Goal: Task Accomplishment & Management: Use online tool/utility

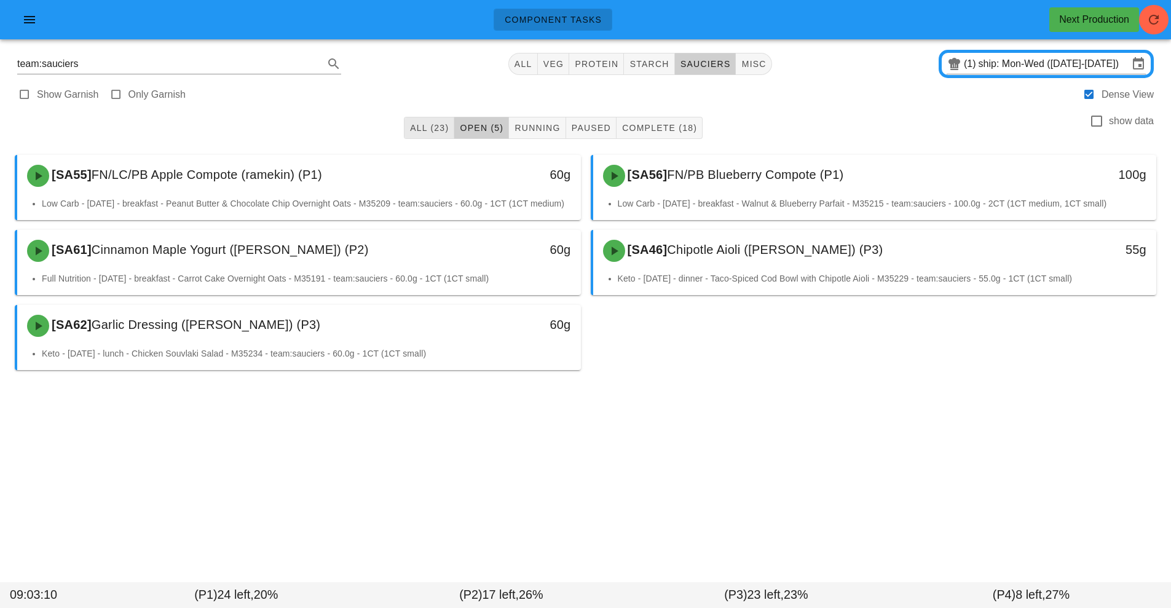
click at [418, 136] on button "All (23)" at bounding box center [429, 128] width 50 height 22
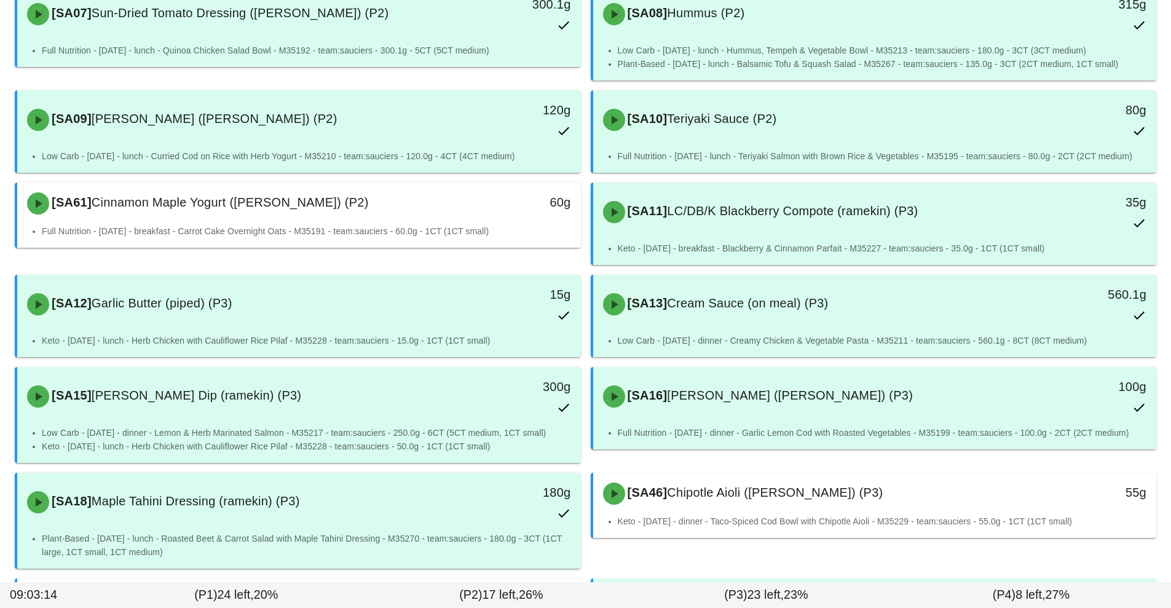
scroll to position [623, 0]
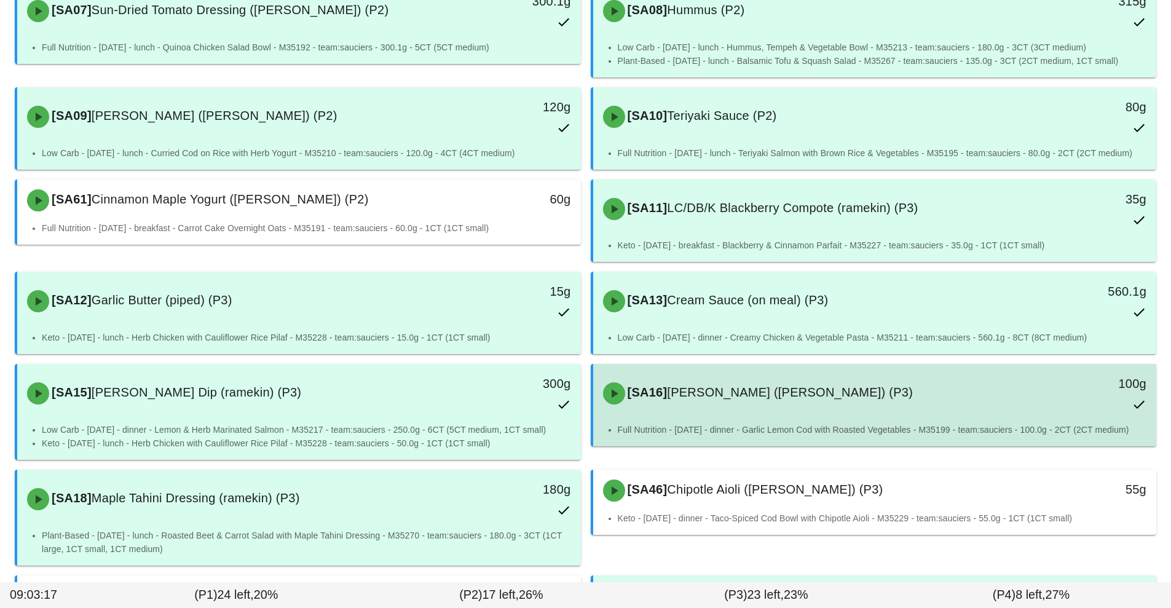
click at [713, 390] on div "[SA16] [PERSON_NAME] (ramekin) (P3)" at bounding box center [805, 393] width 419 height 37
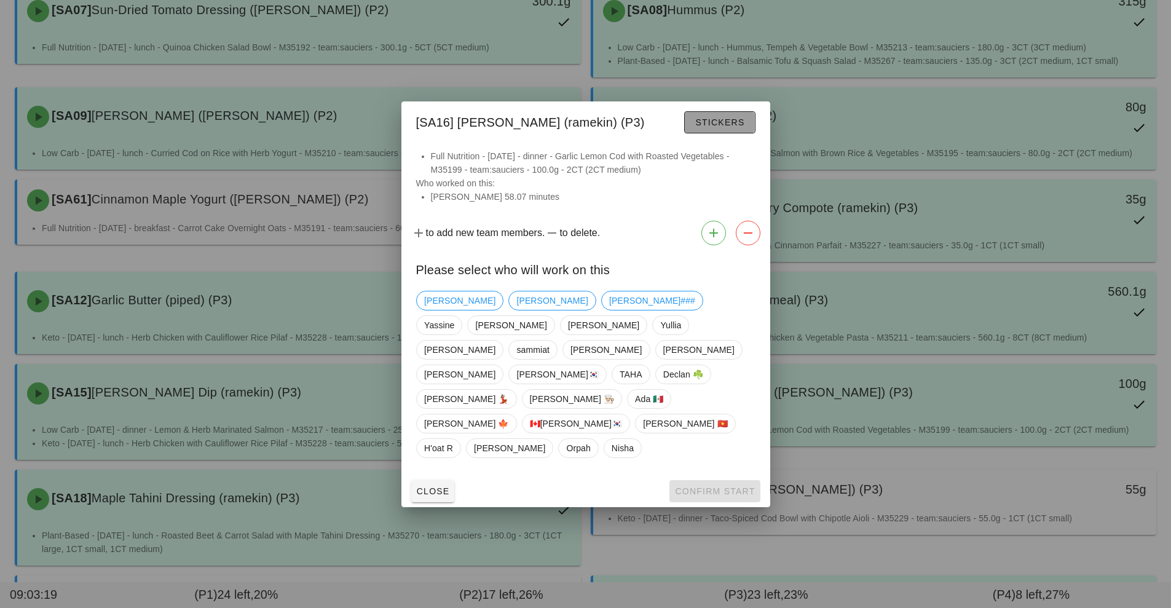
click at [698, 133] on button "Stickers" at bounding box center [719, 122] width 71 height 22
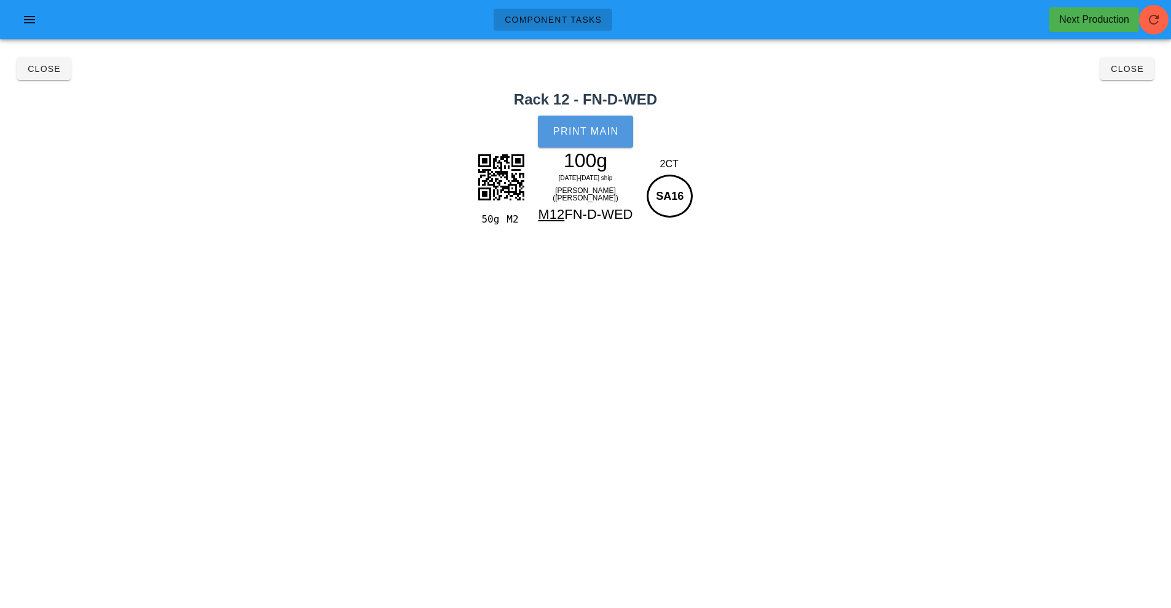
click at [581, 134] on span "Print Main" at bounding box center [586, 131] width 66 height 11
click at [1125, 69] on span "Close" at bounding box center [1127, 69] width 34 height 10
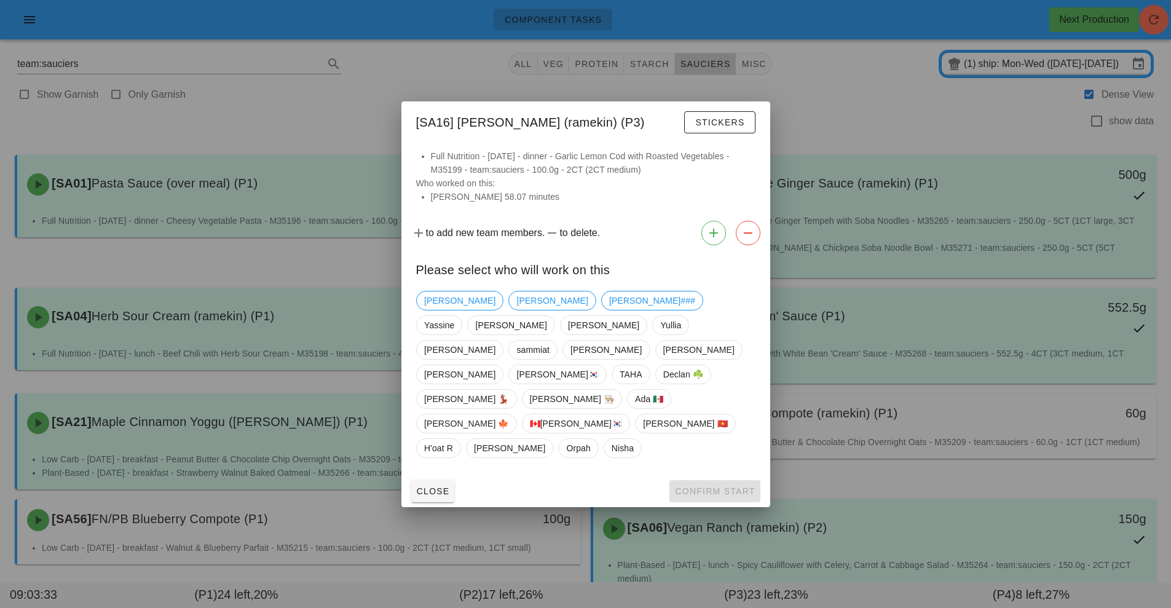
click at [848, 95] on div at bounding box center [585, 304] width 1171 height 608
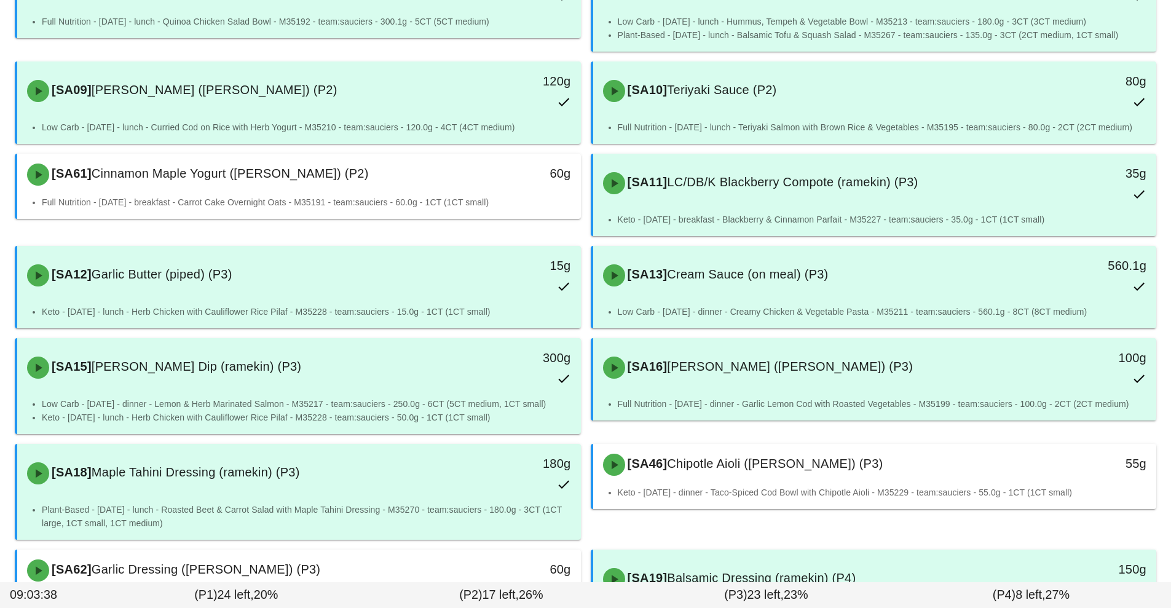
scroll to position [650, 0]
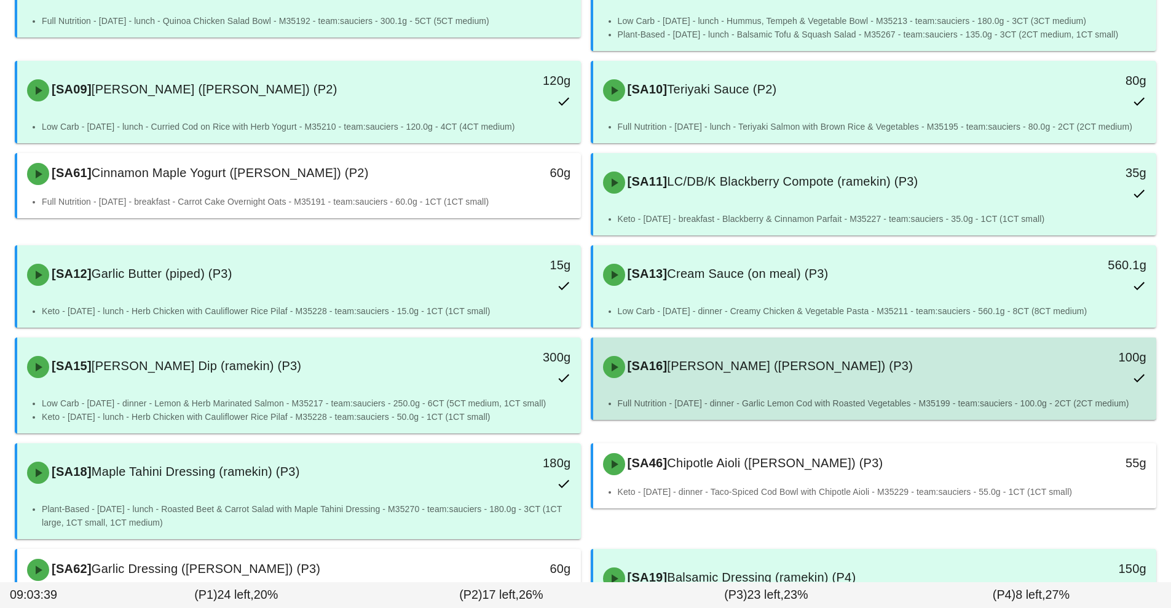
click at [774, 367] on div "[SA16] [PERSON_NAME] (ramekin) (P3)" at bounding box center [805, 367] width 419 height 37
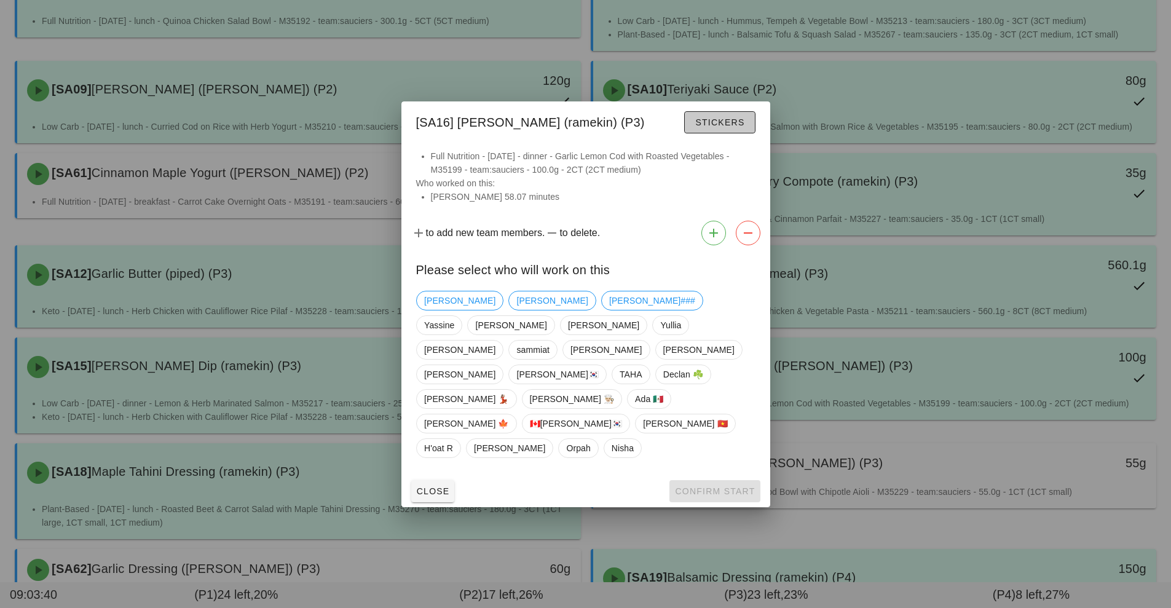
click at [719, 127] on span "Stickers" at bounding box center [720, 122] width 50 height 10
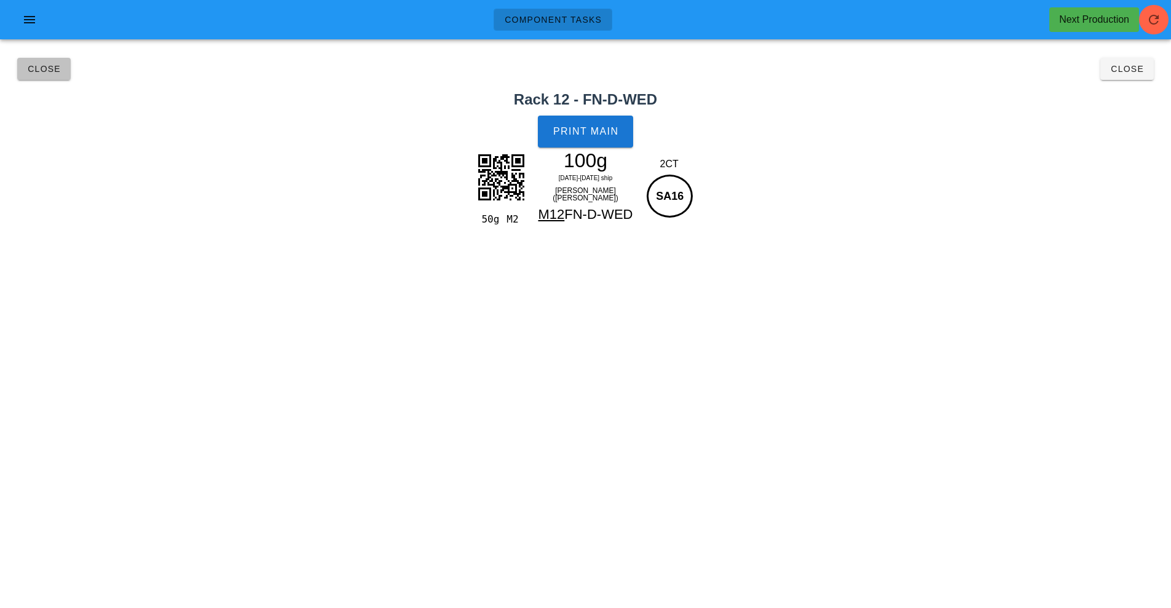
click at [49, 77] on button "Close" at bounding box center [43, 69] width 53 height 22
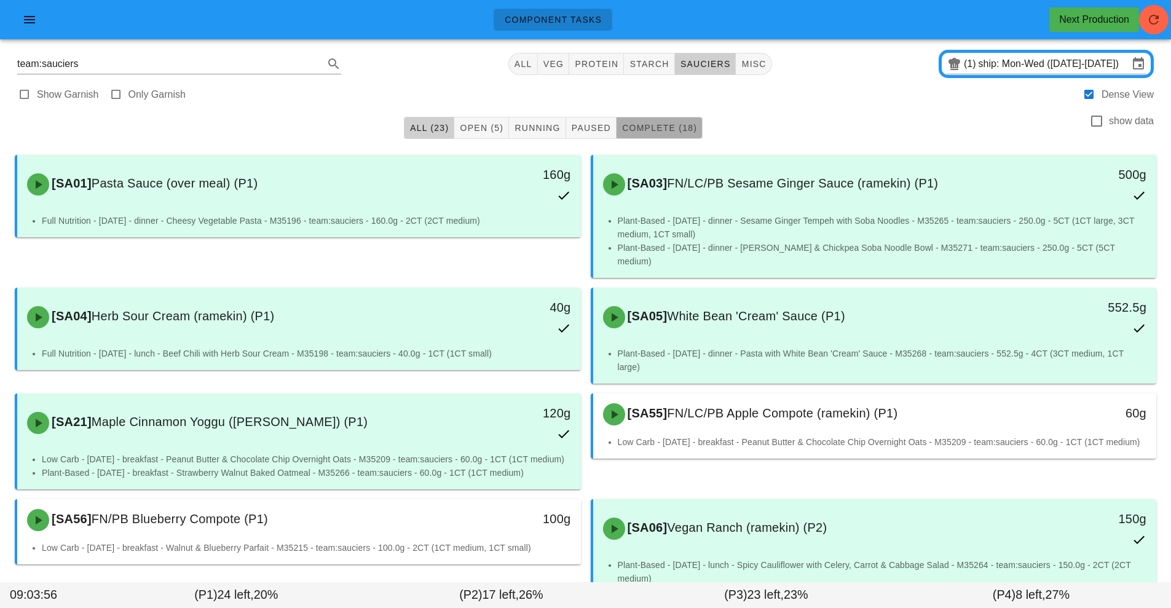
click at [656, 128] on span "Complete (18)" at bounding box center [660, 128] width 76 height 10
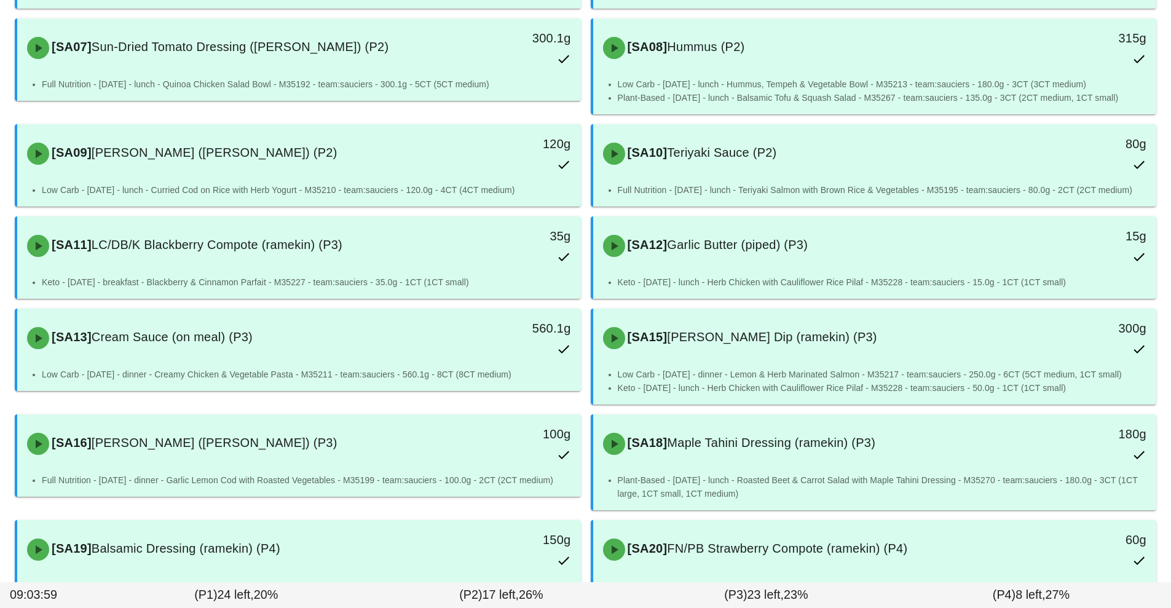
scroll to position [494, 0]
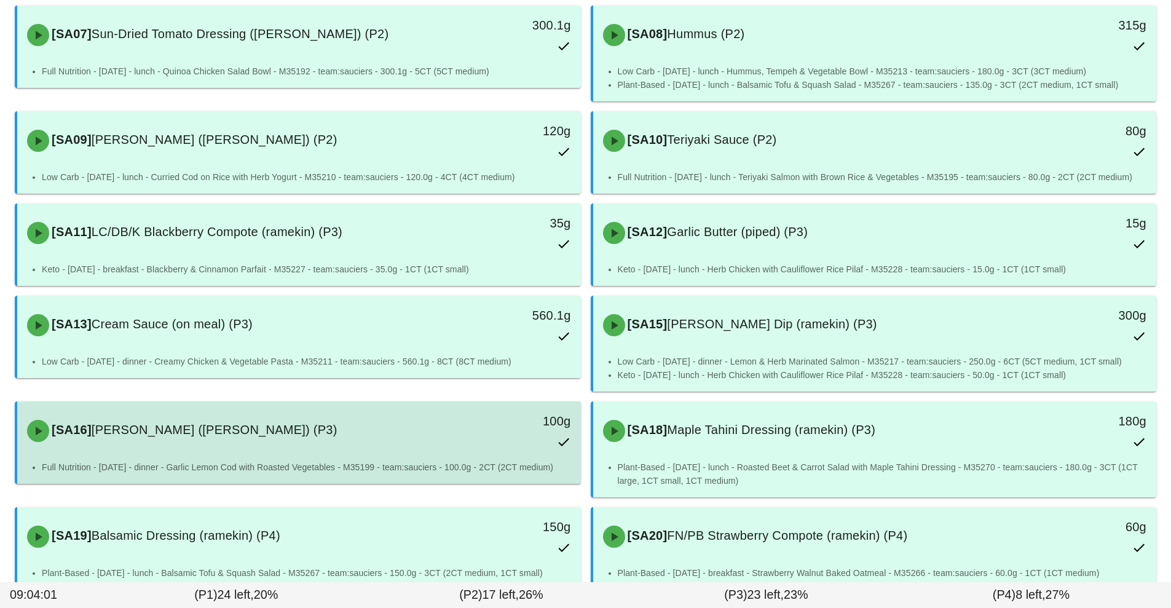
click at [197, 427] on div "[SA16] [PERSON_NAME] (ramekin) (P3)" at bounding box center [229, 431] width 419 height 37
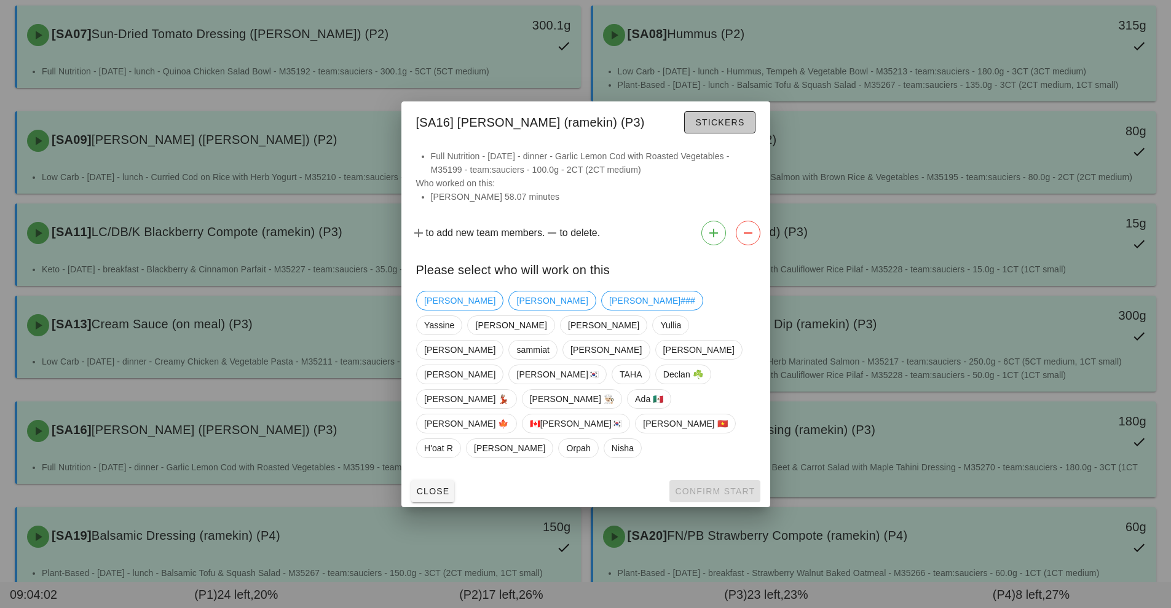
click at [693, 133] on button "Stickers" at bounding box center [719, 122] width 71 height 22
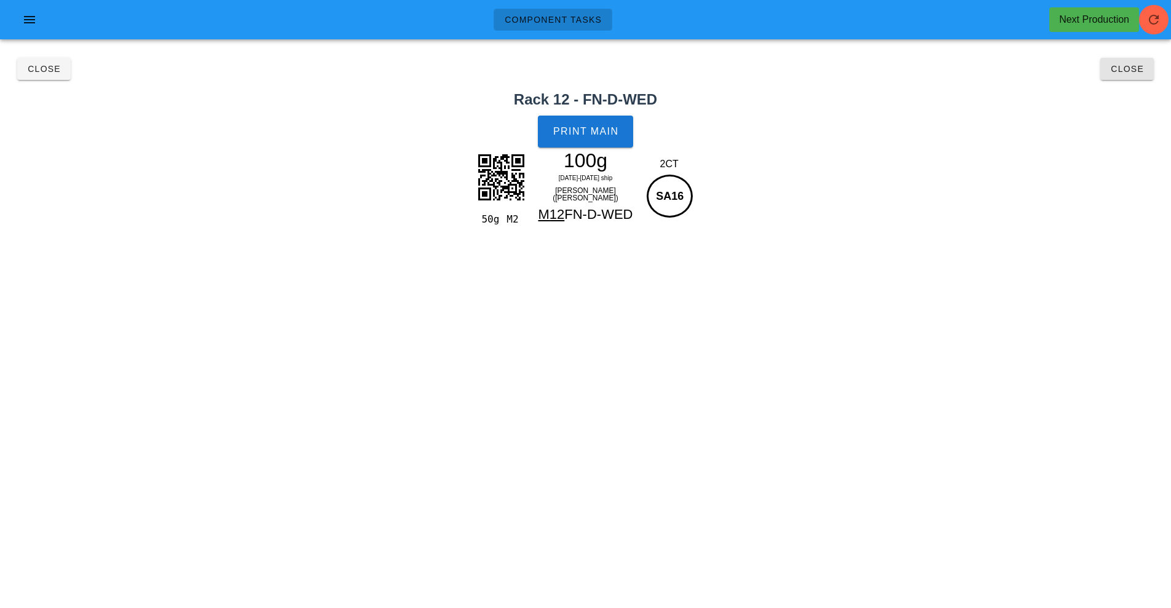
click at [1134, 76] on button "Close" at bounding box center [1126, 69] width 53 height 22
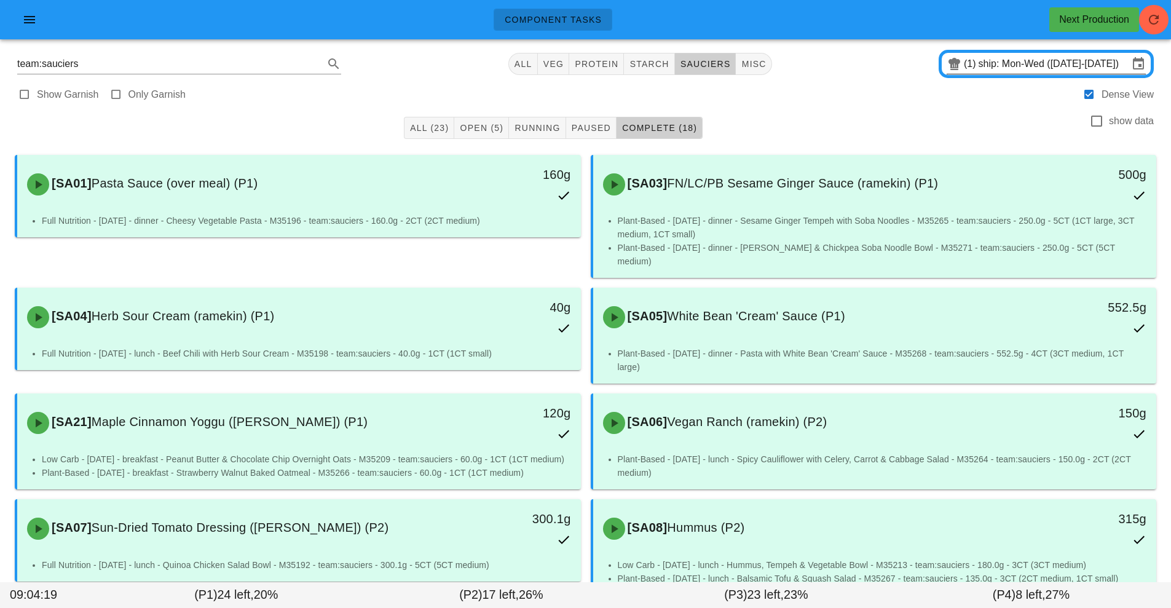
click at [1030, 64] on input "ship: Mon-Wed ([DATE]-[DATE])" at bounding box center [1054, 64] width 150 height 20
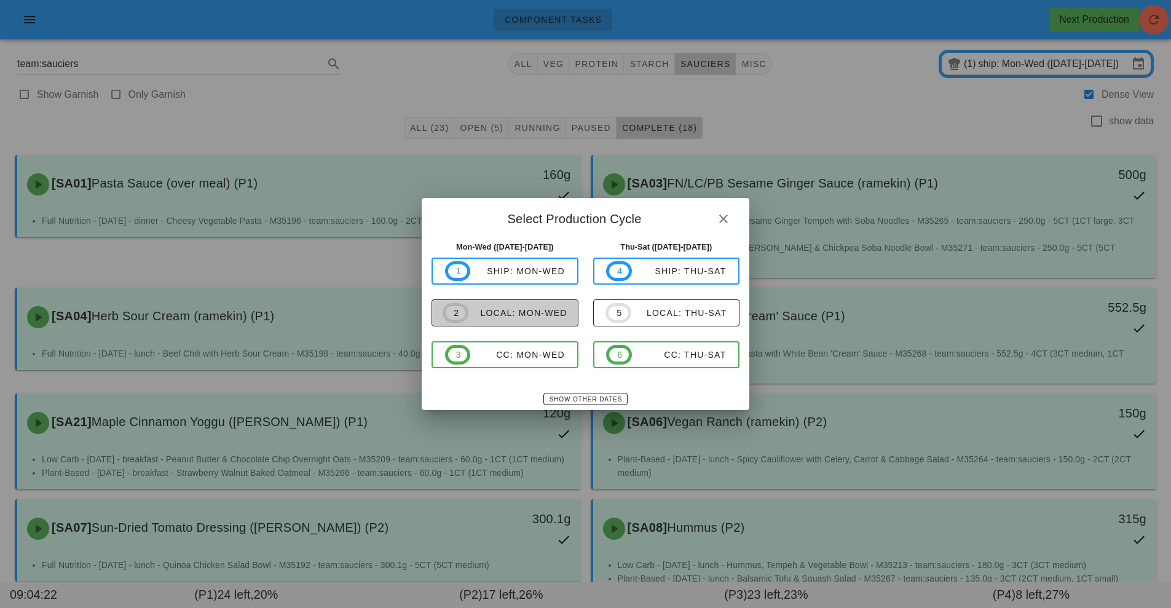
click at [532, 317] on div "local: Mon-Wed" at bounding box center [517, 313] width 99 height 10
type input "local: Mon-Wed ([DATE]-[DATE])"
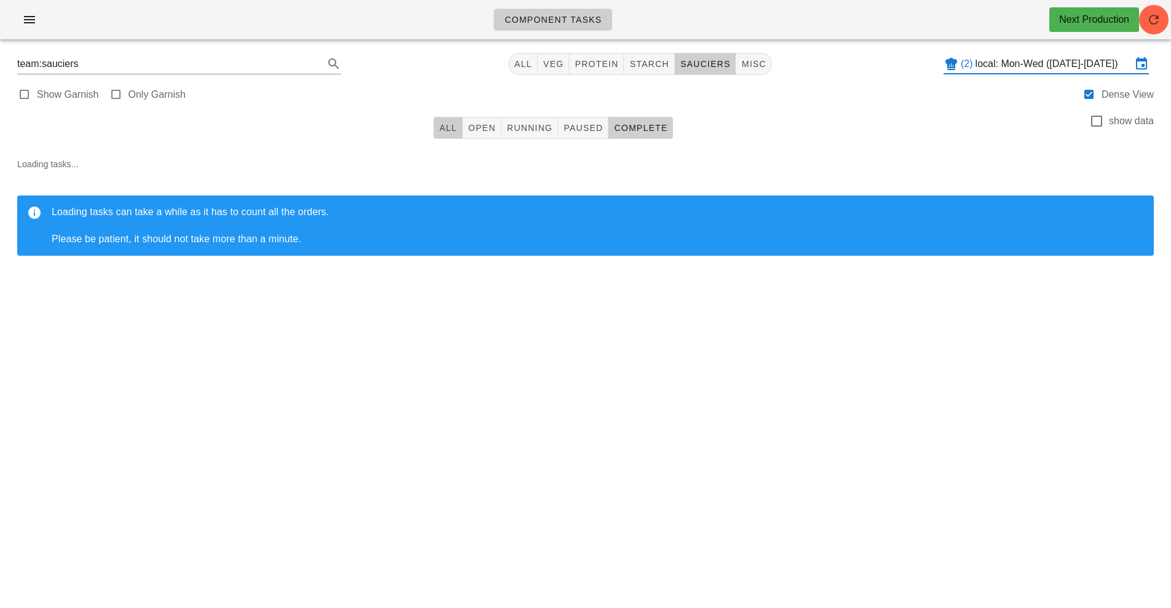
click at [435, 131] on button "All" at bounding box center [448, 128] width 30 height 22
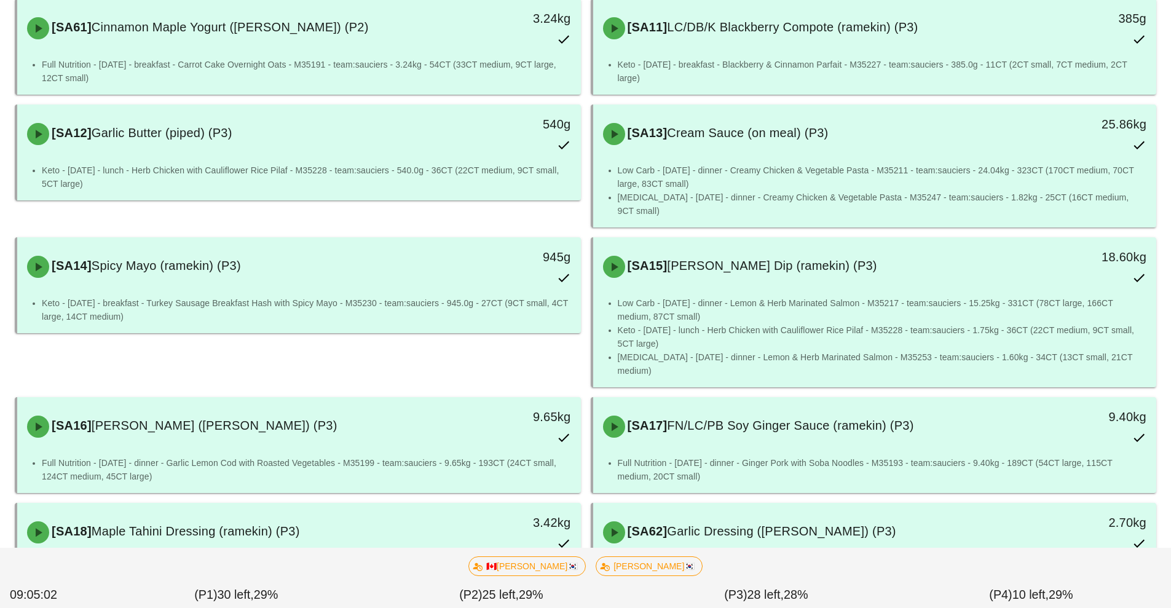
scroll to position [1300, 0]
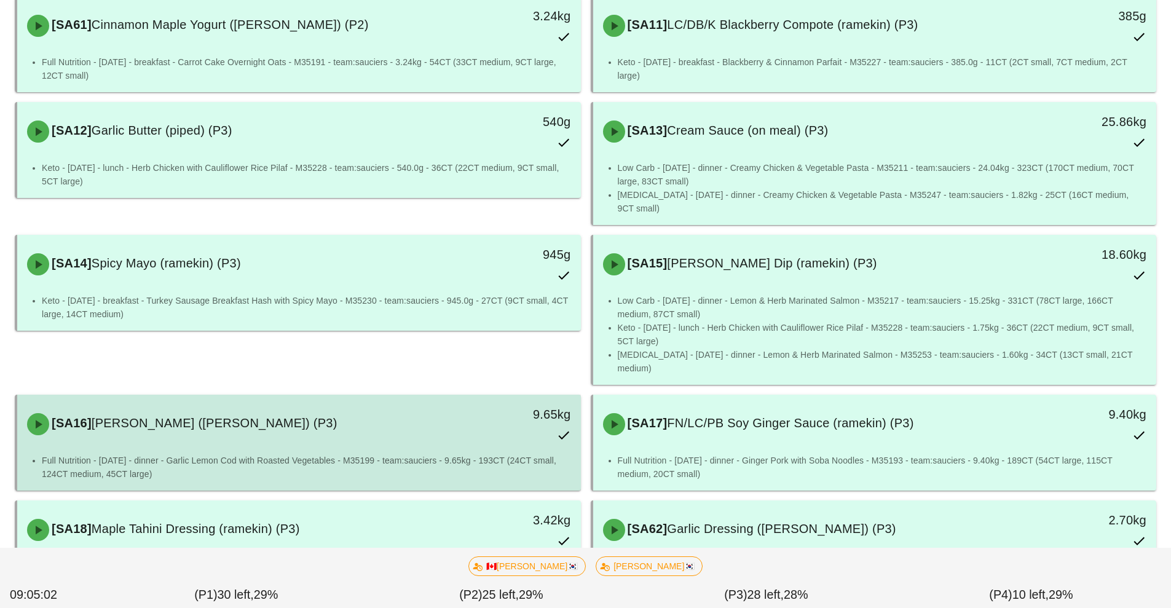
click at [228, 420] on div "[SA16] [PERSON_NAME] ([PERSON_NAME]) (P3) 9.65kg" at bounding box center [299, 424] width 559 height 54
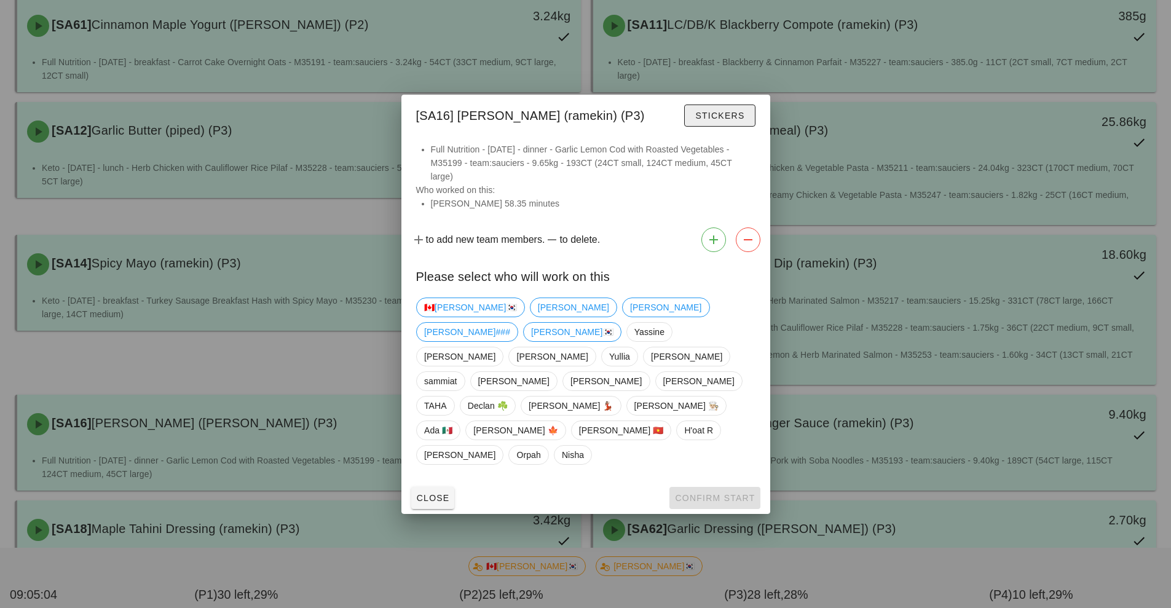
click at [729, 121] on span "Stickers" at bounding box center [720, 116] width 50 height 10
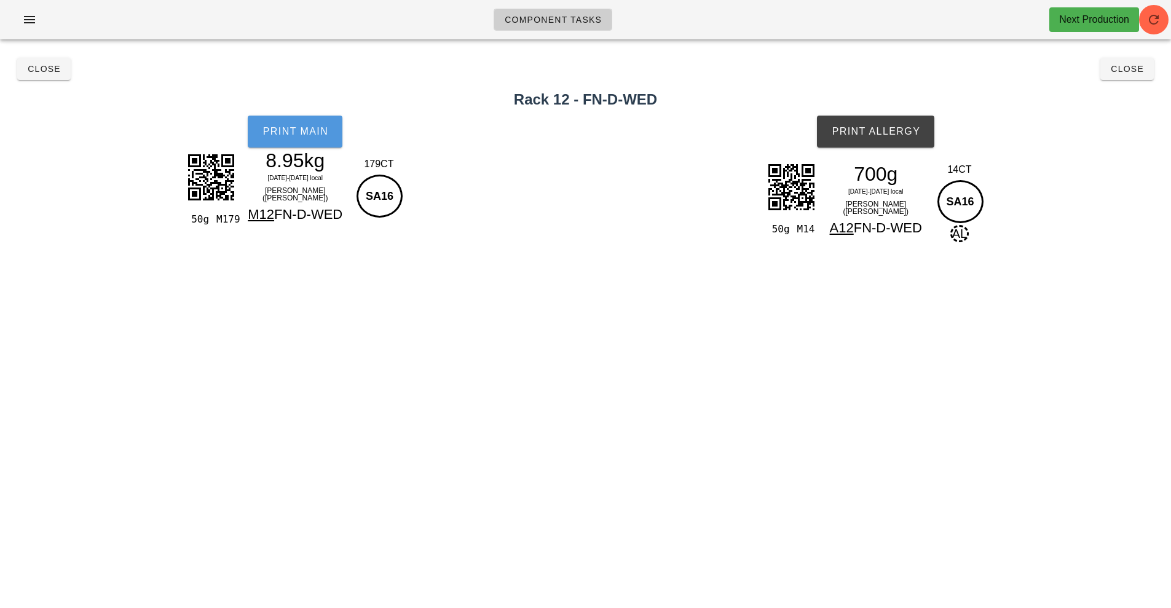
click at [309, 133] on span "Print Main" at bounding box center [295, 131] width 66 height 11
click at [39, 62] on button "Close" at bounding box center [43, 69] width 53 height 22
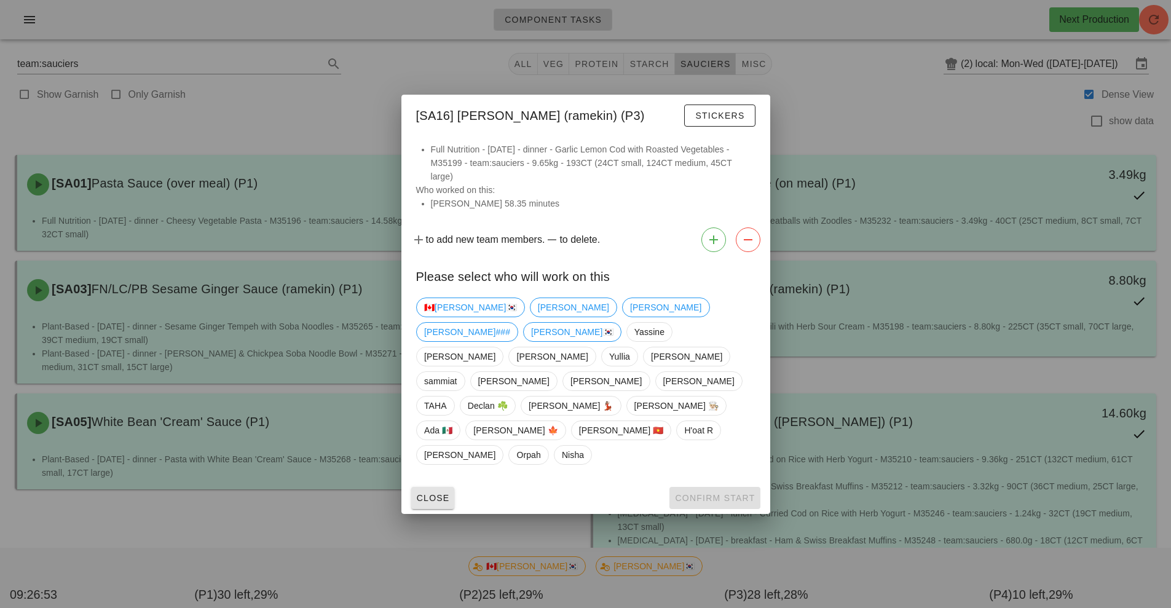
click at [443, 493] on span "Close" at bounding box center [433, 498] width 34 height 10
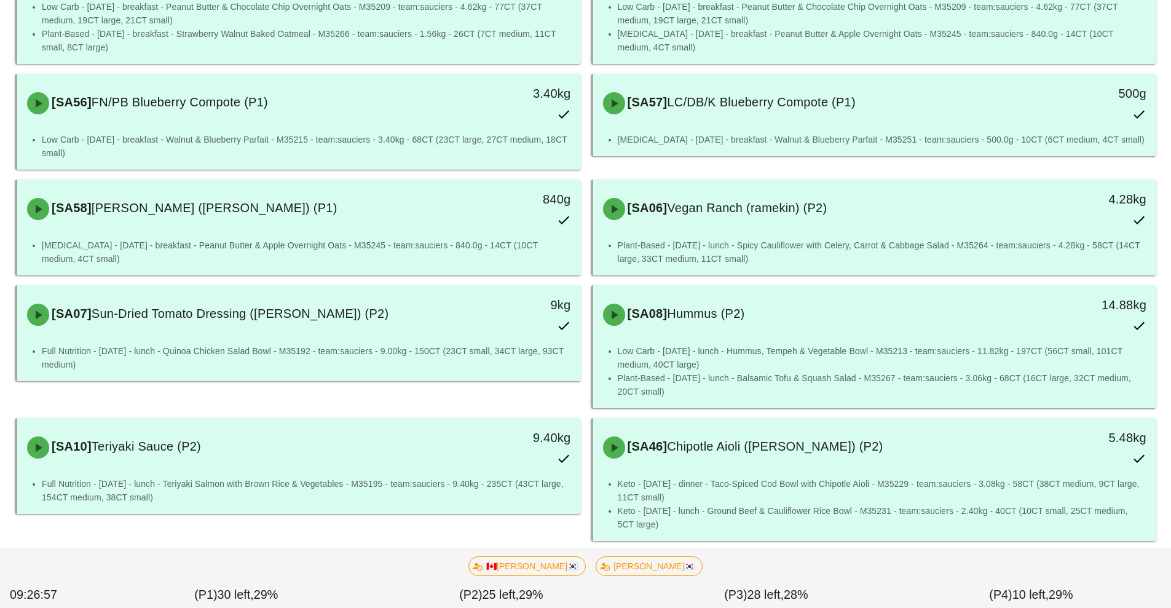
scroll to position [642, 0]
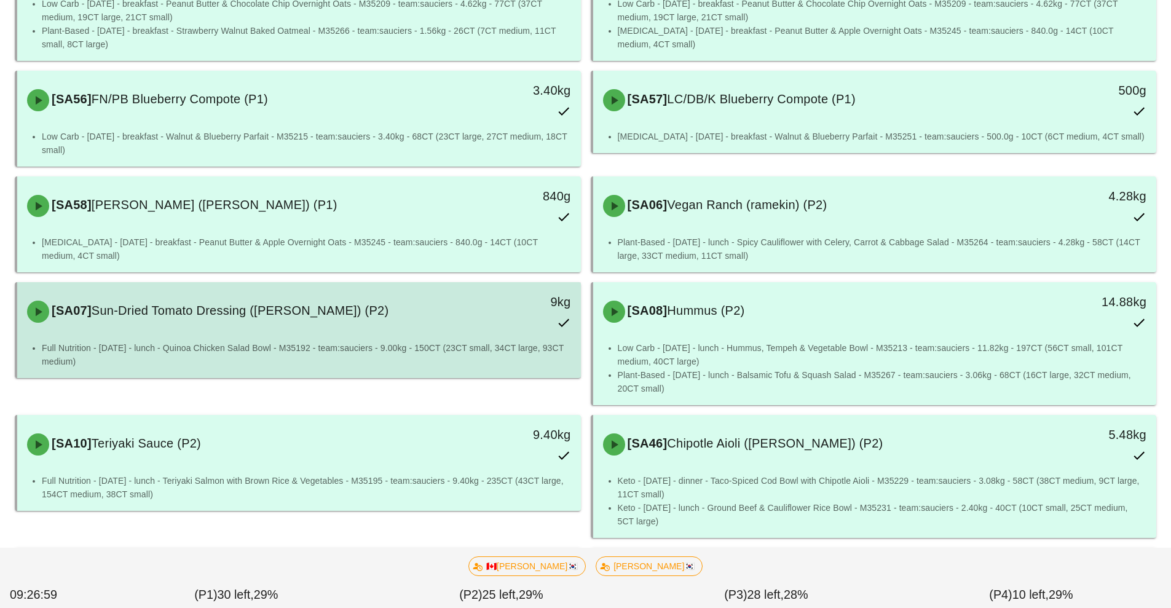
click at [448, 321] on div "9kg" at bounding box center [508, 312] width 140 height 54
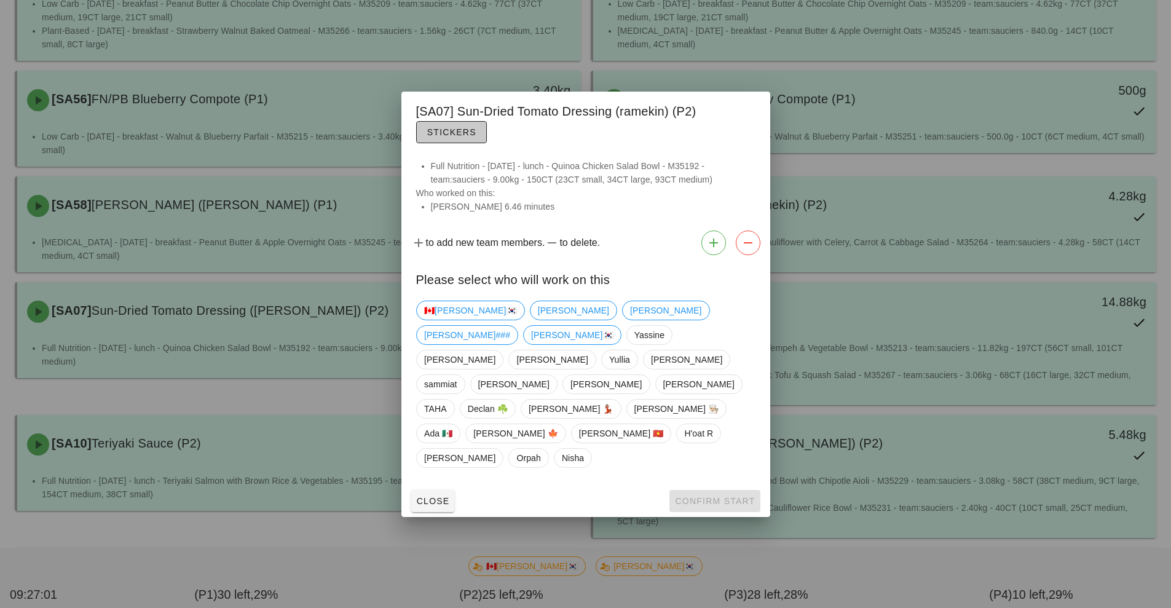
click at [483, 143] on button "Stickers" at bounding box center [451, 132] width 71 height 22
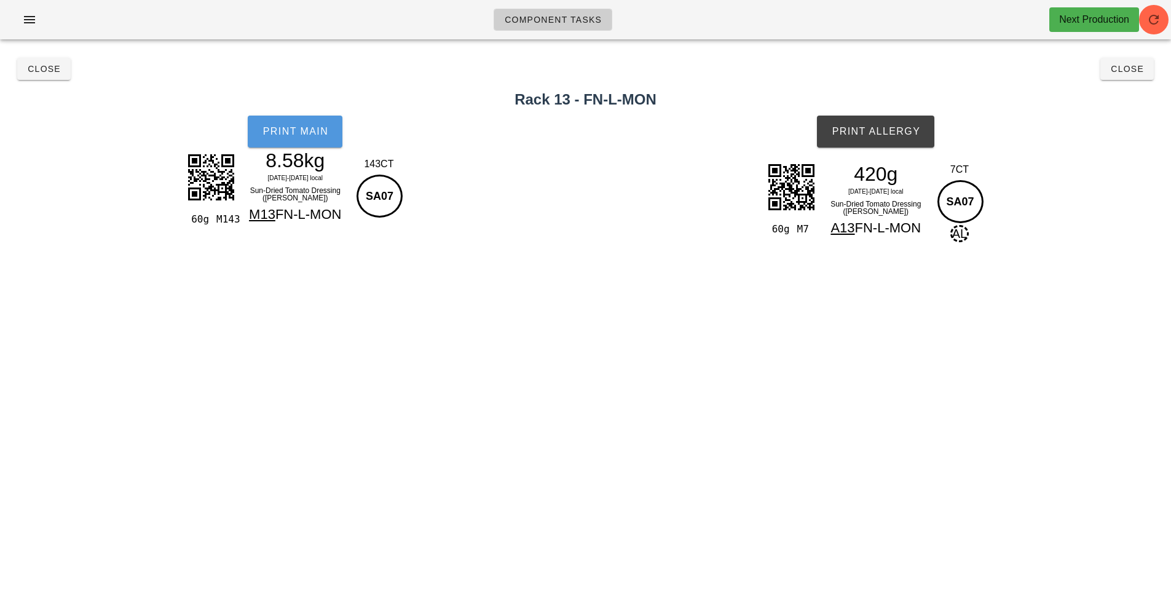
click at [304, 132] on span "Print Main" at bounding box center [295, 131] width 66 height 11
click at [57, 74] on button "Close" at bounding box center [43, 69] width 53 height 22
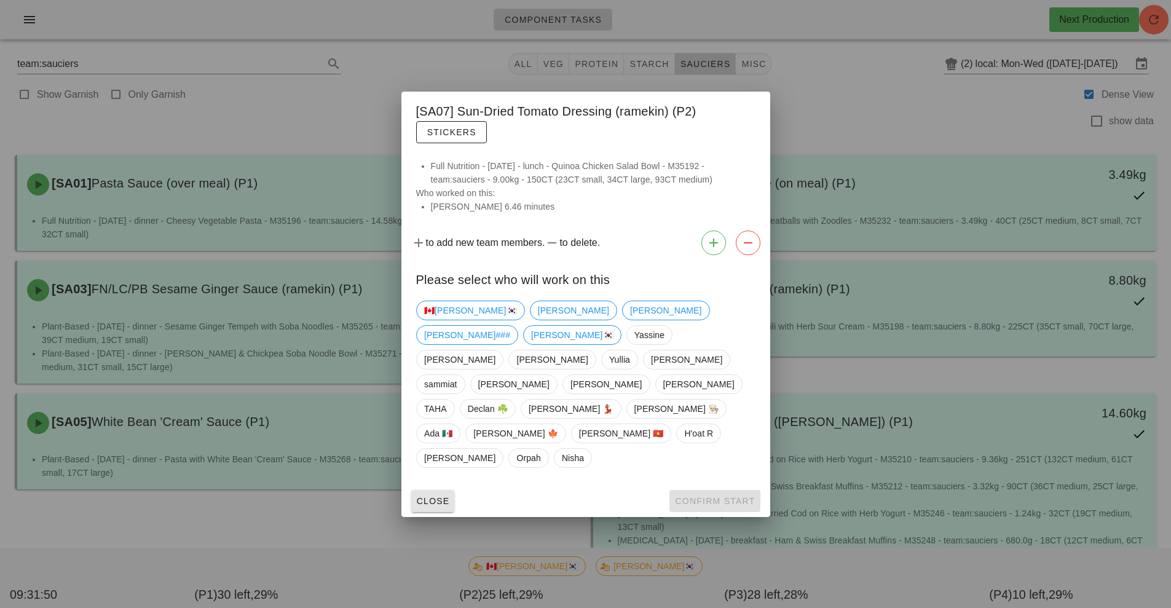
click at [444, 496] on span "Close" at bounding box center [433, 501] width 34 height 10
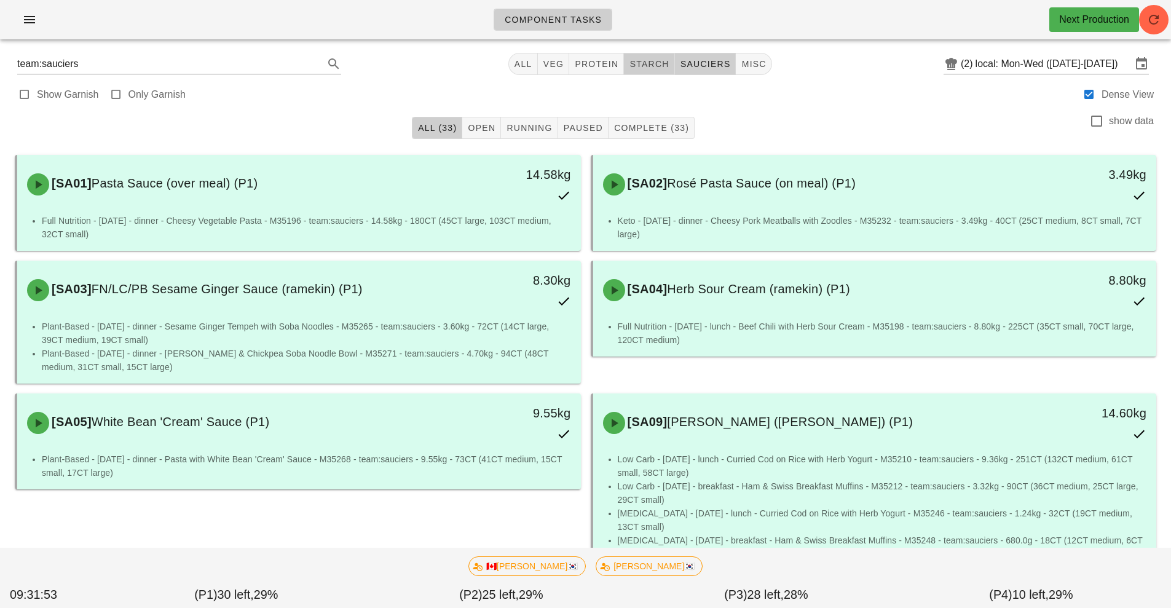
click at [657, 66] on span "starch" at bounding box center [649, 64] width 40 height 10
type input "team:starch"
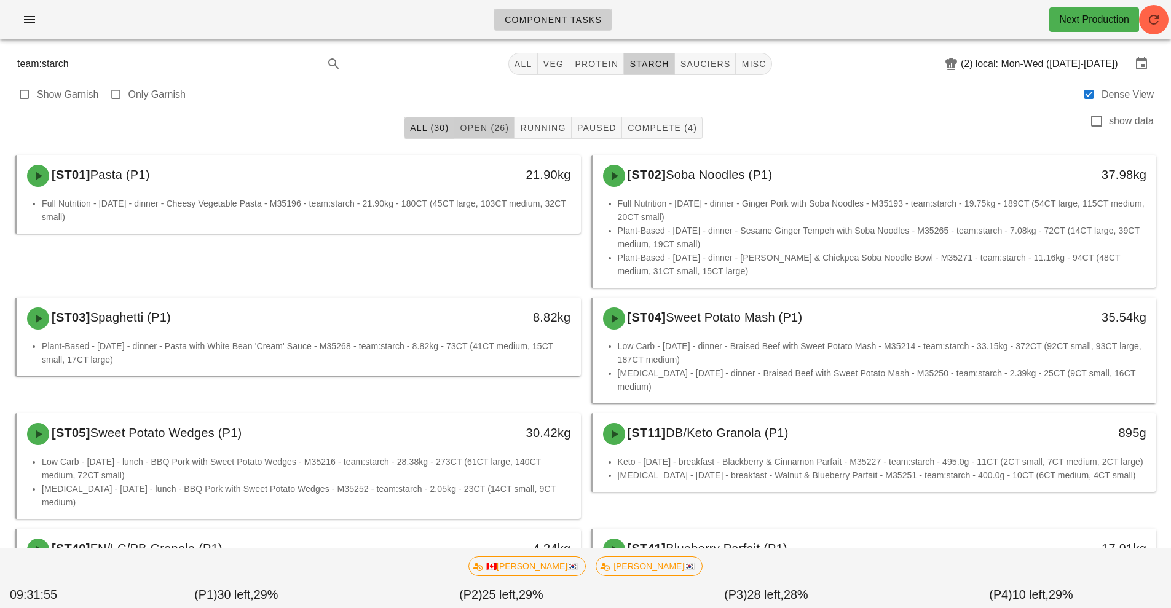
click at [487, 130] on span "Open (26)" at bounding box center [484, 128] width 50 height 10
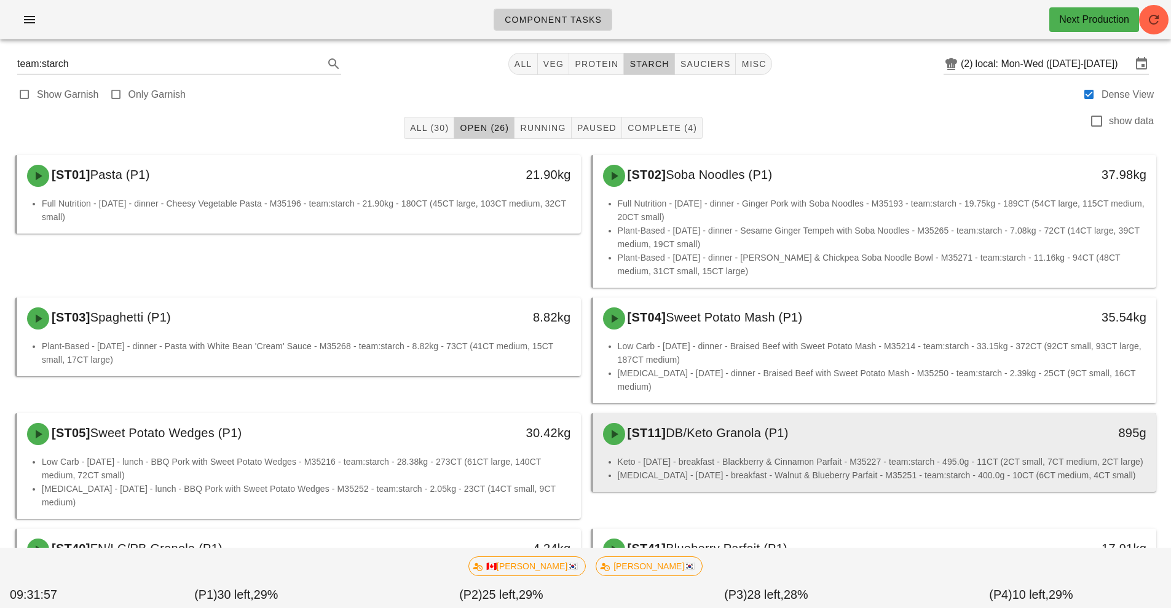
click at [930, 455] on li "Keto - [DATE] - breakfast - Blackberry & Cinnamon Parfait - M35227 - team:starc…" at bounding box center [882, 462] width 529 height 14
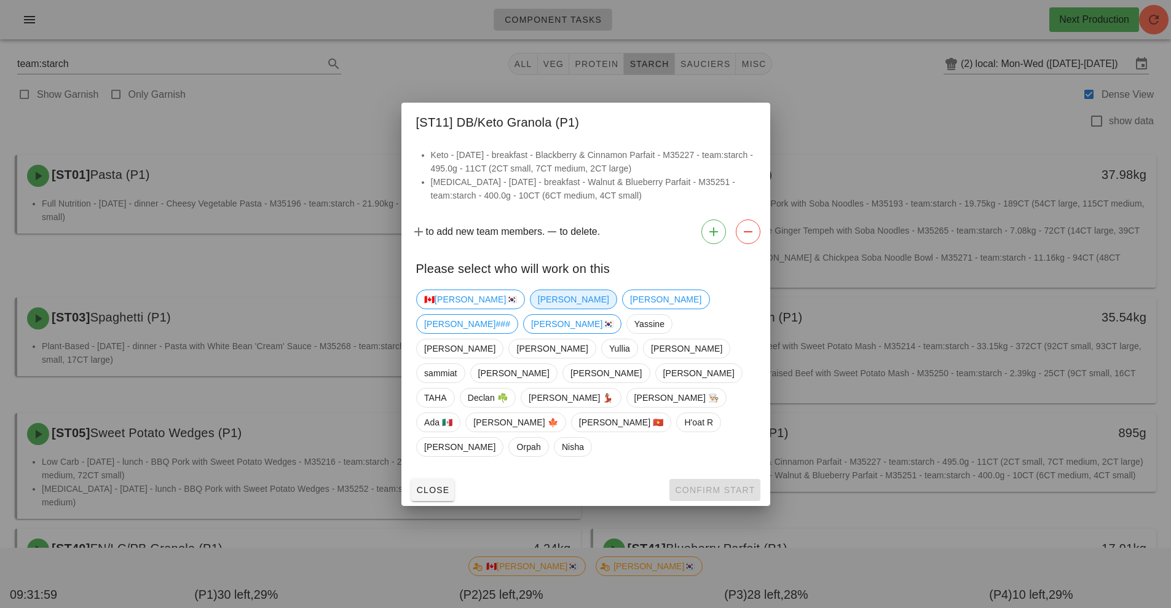
click at [537, 309] on span "[PERSON_NAME]" at bounding box center [572, 299] width 71 height 18
click at [710, 485] on span "Confirm Start" at bounding box center [714, 490] width 81 height 10
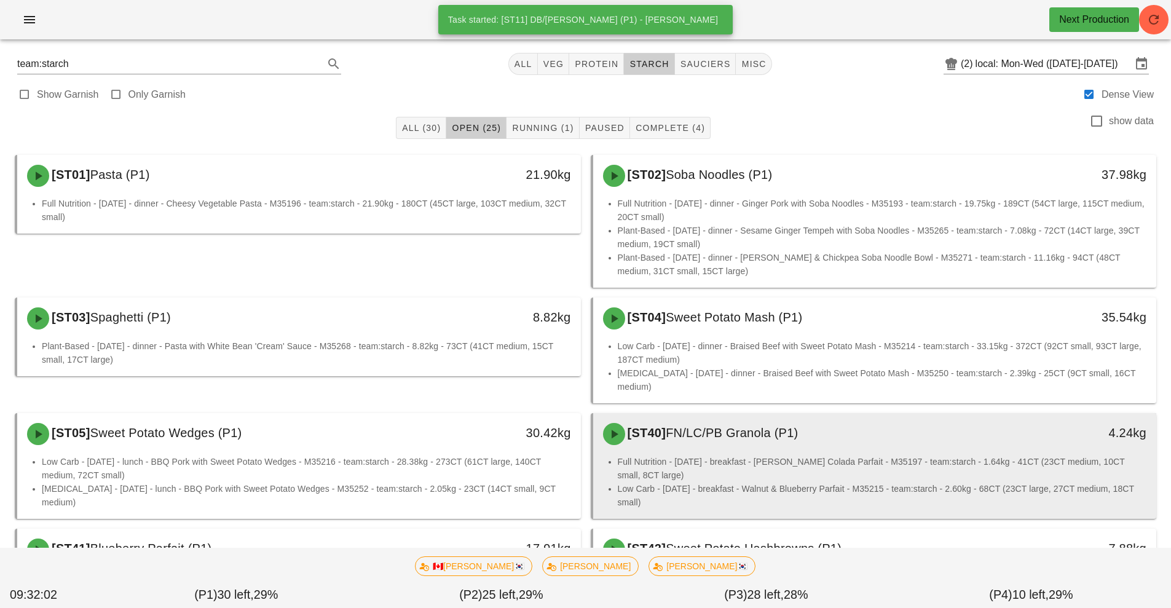
click at [821, 456] on li "Full Nutrition - [DATE] - breakfast - [PERSON_NAME] Colada Parfait - M35197 - t…" at bounding box center [882, 468] width 529 height 27
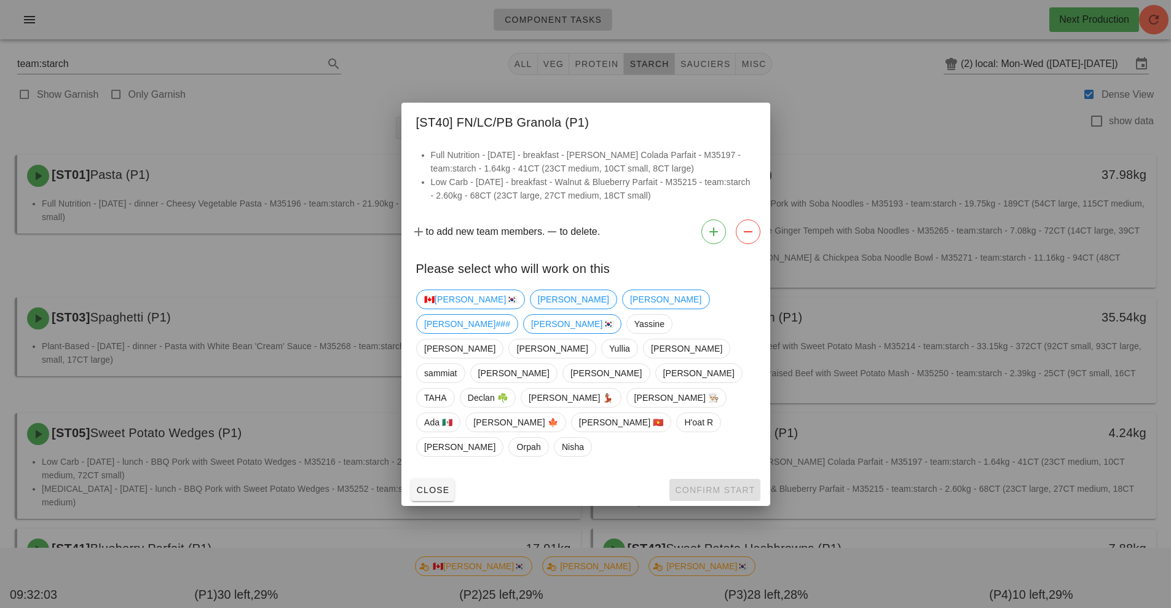
click at [537, 309] on span "[PERSON_NAME]" at bounding box center [572, 299] width 71 height 18
click at [711, 485] on span "Confirm Start" at bounding box center [714, 490] width 81 height 10
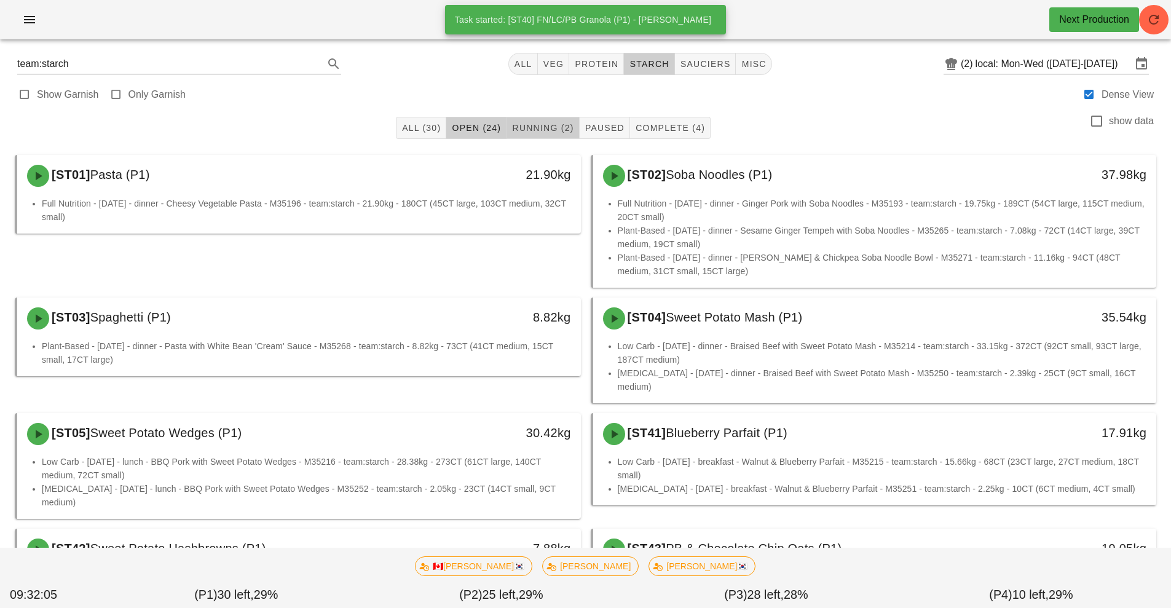
click at [545, 123] on span "Running (2)" at bounding box center [543, 128] width 62 height 10
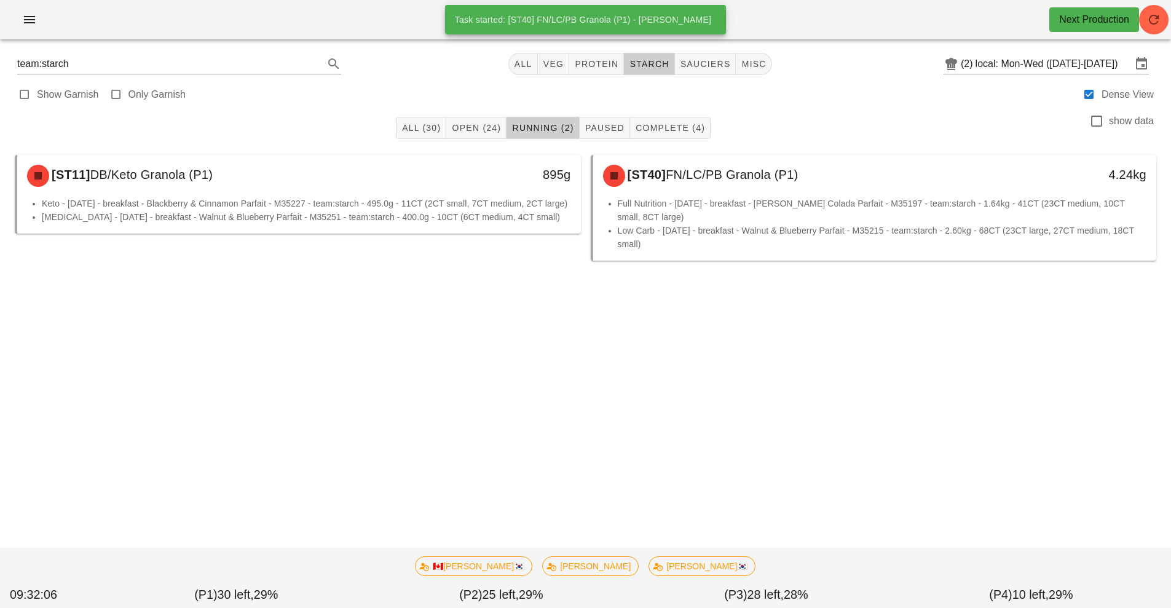
click at [374, 193] on div "[ST11] DB/Keto Granola (P1)" at bounding box center [229, 175] width 419 height 37
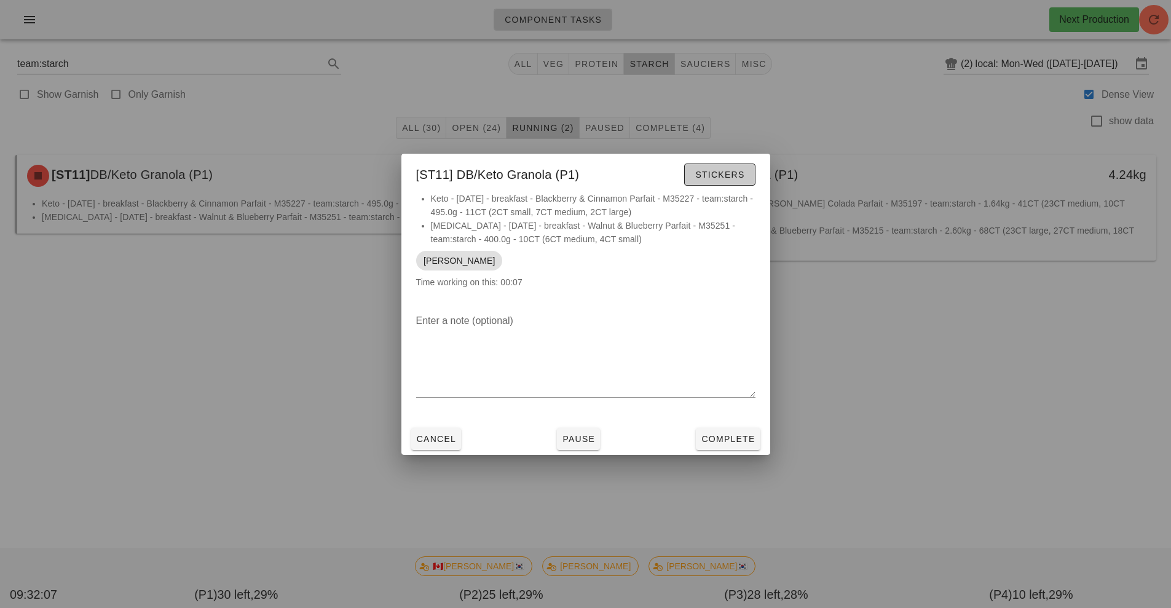
click at [734, 176] on span "Stickers" at bounding box center [720, 175] width 50 height 10
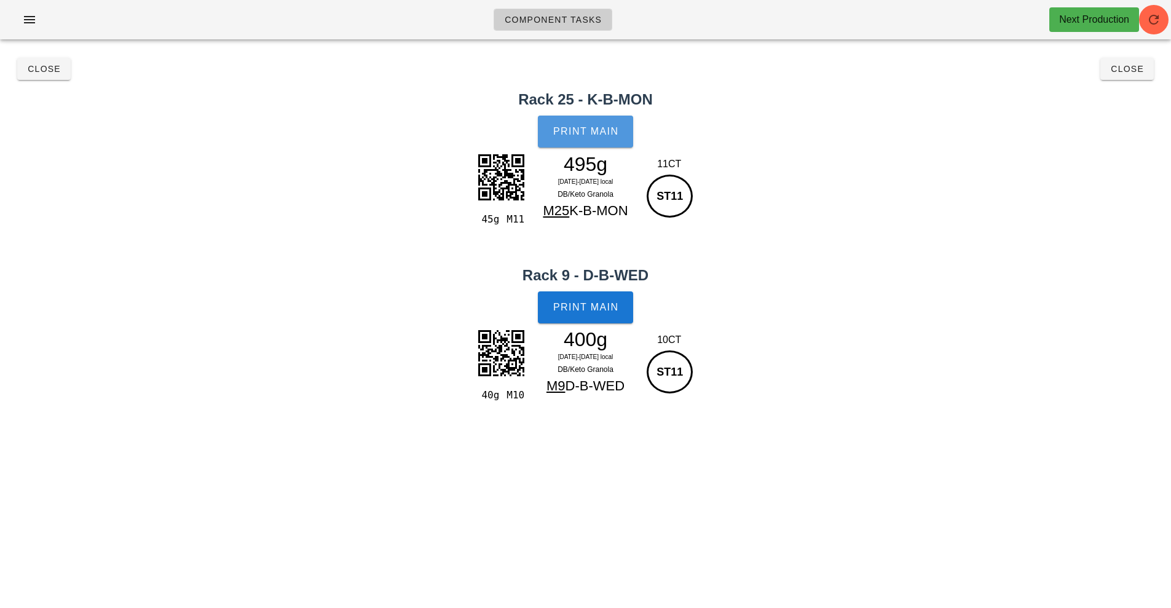
click at [599, 132] on span "Print Main" at bounding box center [586, 131] width 66 height 11
click at [595, 309] on span "Print Main" at bounding box center [586, 307] width 66 height 11
click at [39, 70] on span "Close" at bounding box center [44, 69] width 34 height 10
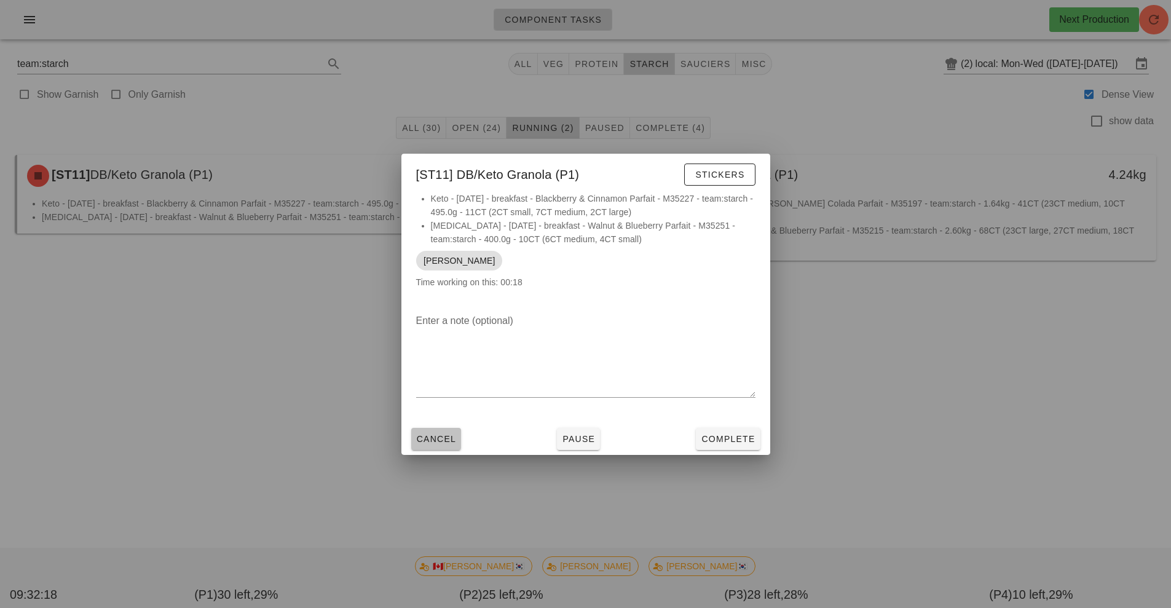
click at [445, 447] on button "Cancel" at bounding box center [436, 439] width 50 height 22
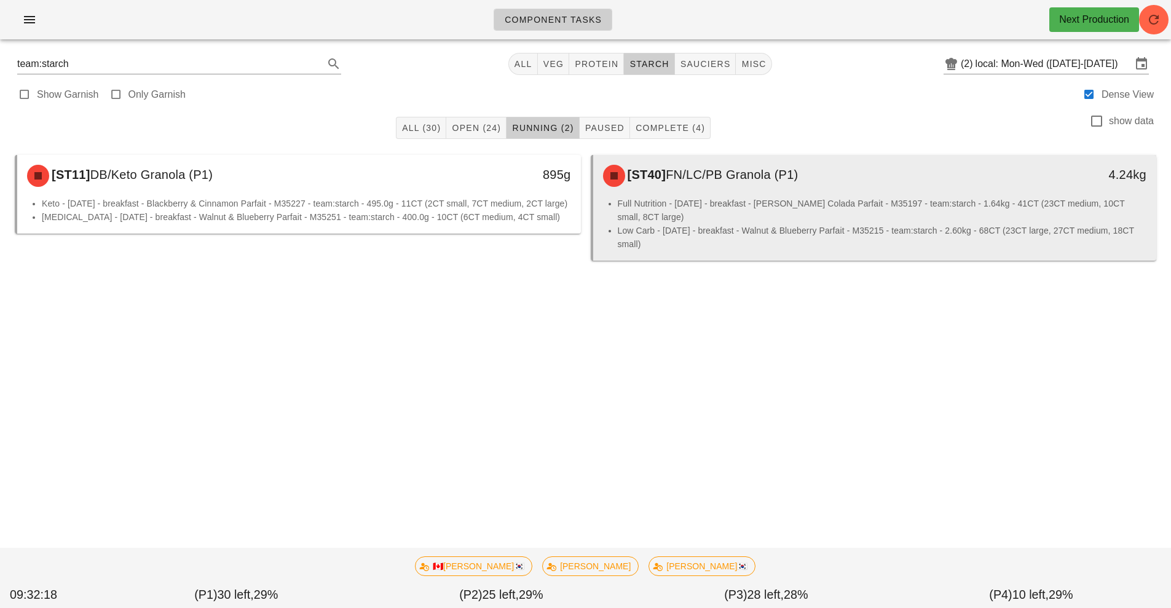
click at [756, 205] on li "Full Nutrition - [DATE] - breakfast - [PERSON_NAME] Colada Parfait - M35197 - t…" at bounding box center [882, 210] width 529 height 27
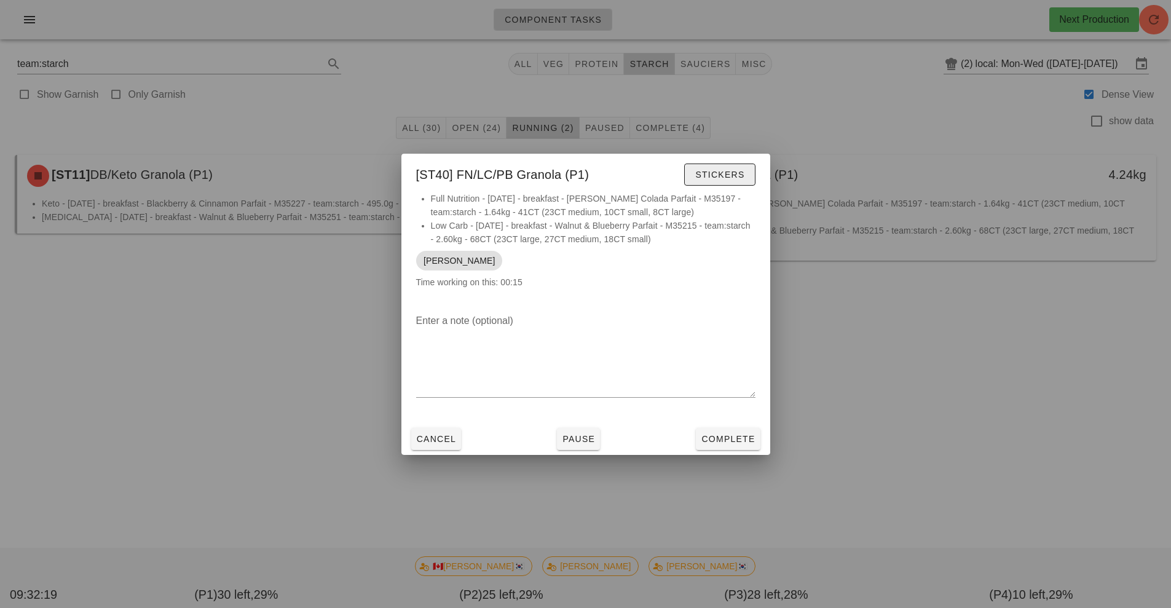
click at [732, 170] on span "Stickers" at bounding box center [720, 175] width 50 height 10
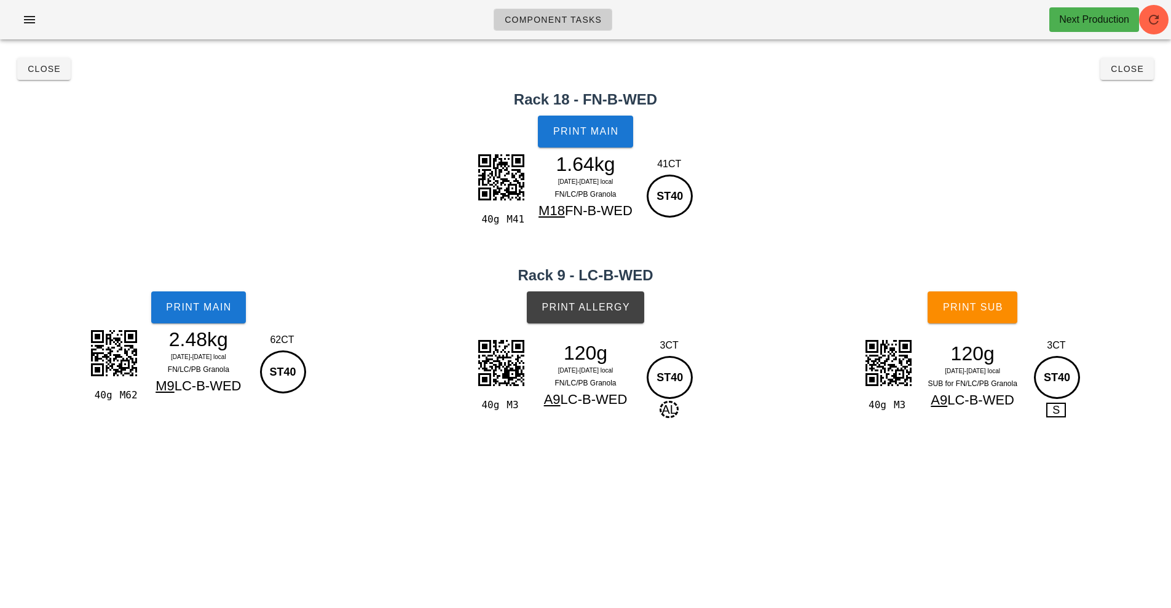
click at [215, 334] on div "2.48kg" at bounding box center [198, 339] width 107 height 18
click at [228, 309] on span "Print Main" at bounding box center [198, 307] width 66 height 11
click at [607, 143] on button "Print Main" at bounding box center [585, 132] width 95 height 32
click at [602, 316] on button "Print Allergy" at bounding box center [585, 307] width 117 height 32
click at [973, 311] on span "Print Sub" at bounding box center [972, 307] width 61 height 11
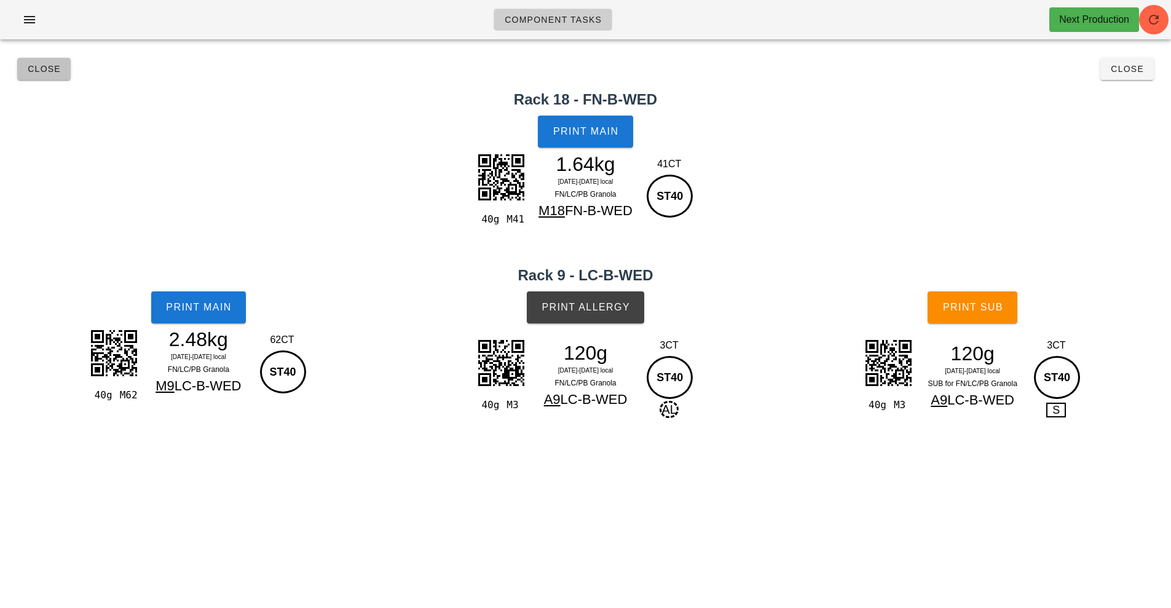
click at [36, 68] on span "Close" at bounding box center [44, 69] width 34 height 10
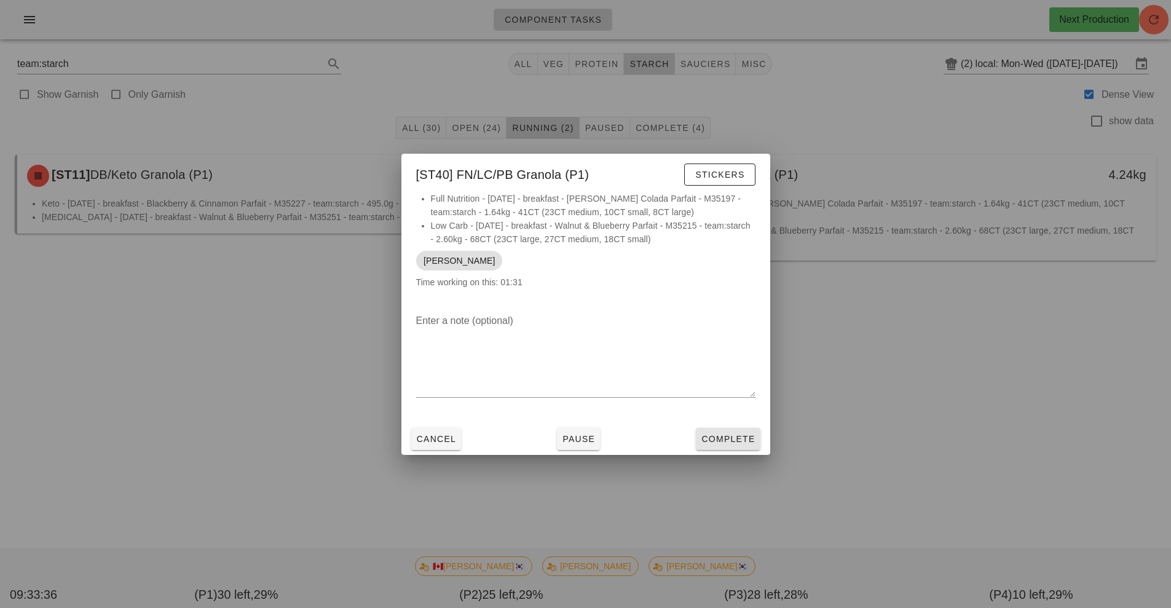
click at [721, 441] on span "Complete" at bounding box center [728, 439] width 54 height 10
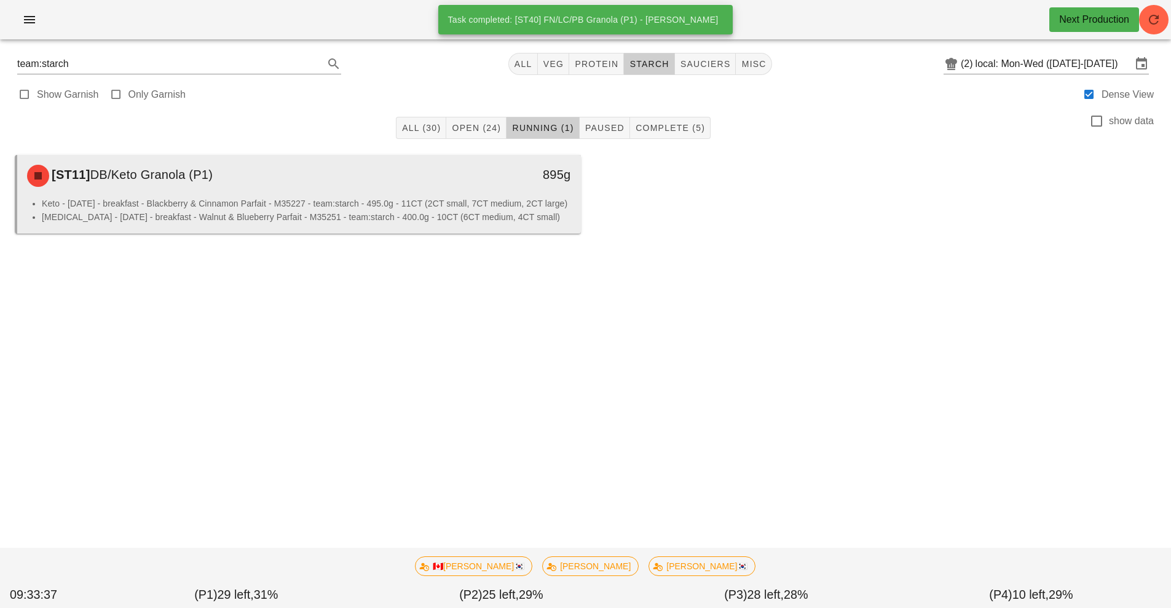
click at [516, 199] on li "Keto - [DATE] - breakfast - Blackberry & Cinnamon Parfait - M35227 - team:starc…" at bounding box center [306, 204] width 529 height 14
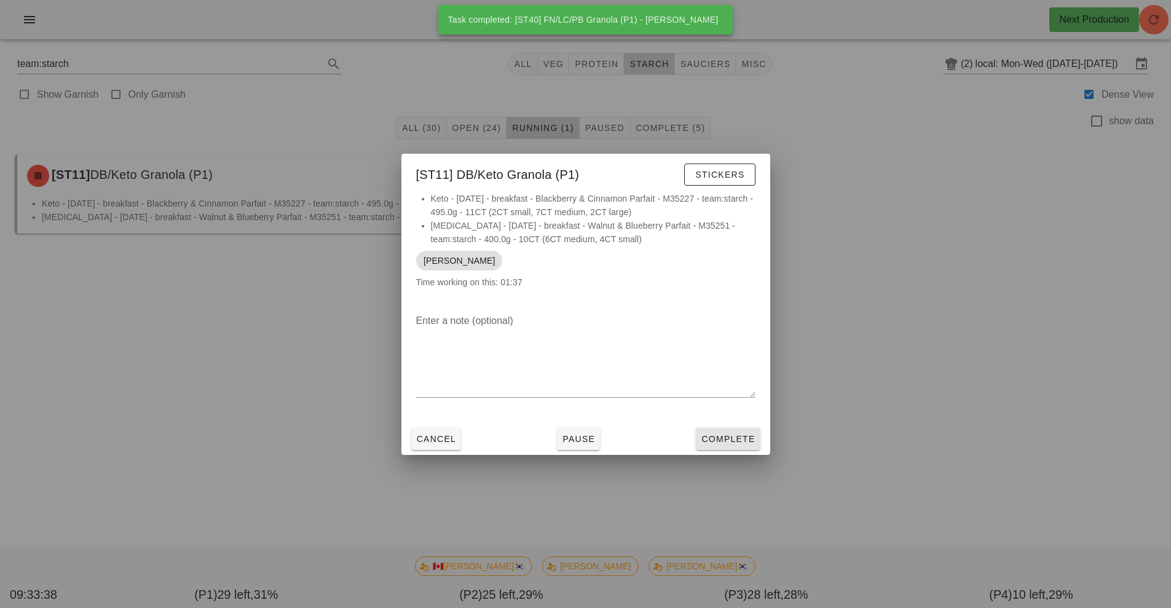
click at [724, 435] on span "Complete" at bounding box center [728, 439] width 54 height 10
